Goal: Task Accomplishment & Management: Manage account settings

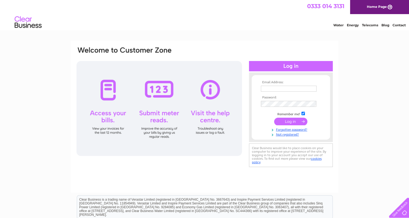
type input "[EMAIL_ADDRESS][DOMAIN_NAME]"
click at [288, 120] on input "submit" at bounding box center [290, 121] width 33 height 8
click at [291, 121] on input "submit" at bounding box center [290, 121] width 33 height 8
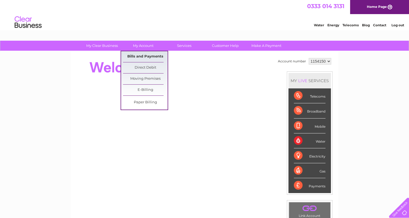
click at [140, 56] on link "Bills and Payments" at bounding box center [145, 56] width 45 height 11
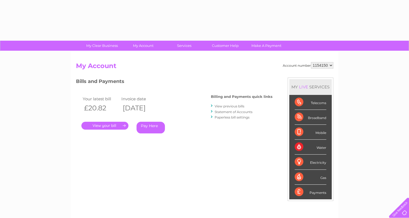
click at [141, 55] on div "Account number 1154150 My Account MY LIVE SERVICES Telecoms Broadband Mobile Wa…" at bounding box center [205, 140] width 268 height 179
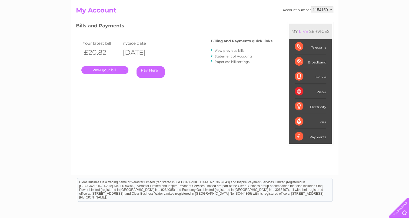
drag, startPoint x: 369, startPoint y: 222, endPoint x: 369, endPoint y: 207, distance: 14.3
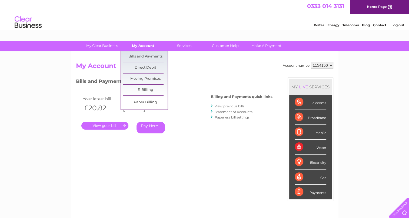
click at [137, 44] on link "My Account" at bounding box center [143, 46] width 45 height 10
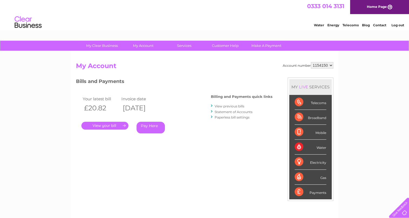
click at [400, 24] on link "Log out" at bounding box center [397, 25] width 13 height 4
